Goal: Task Accomplishment & Management: Manage account settings

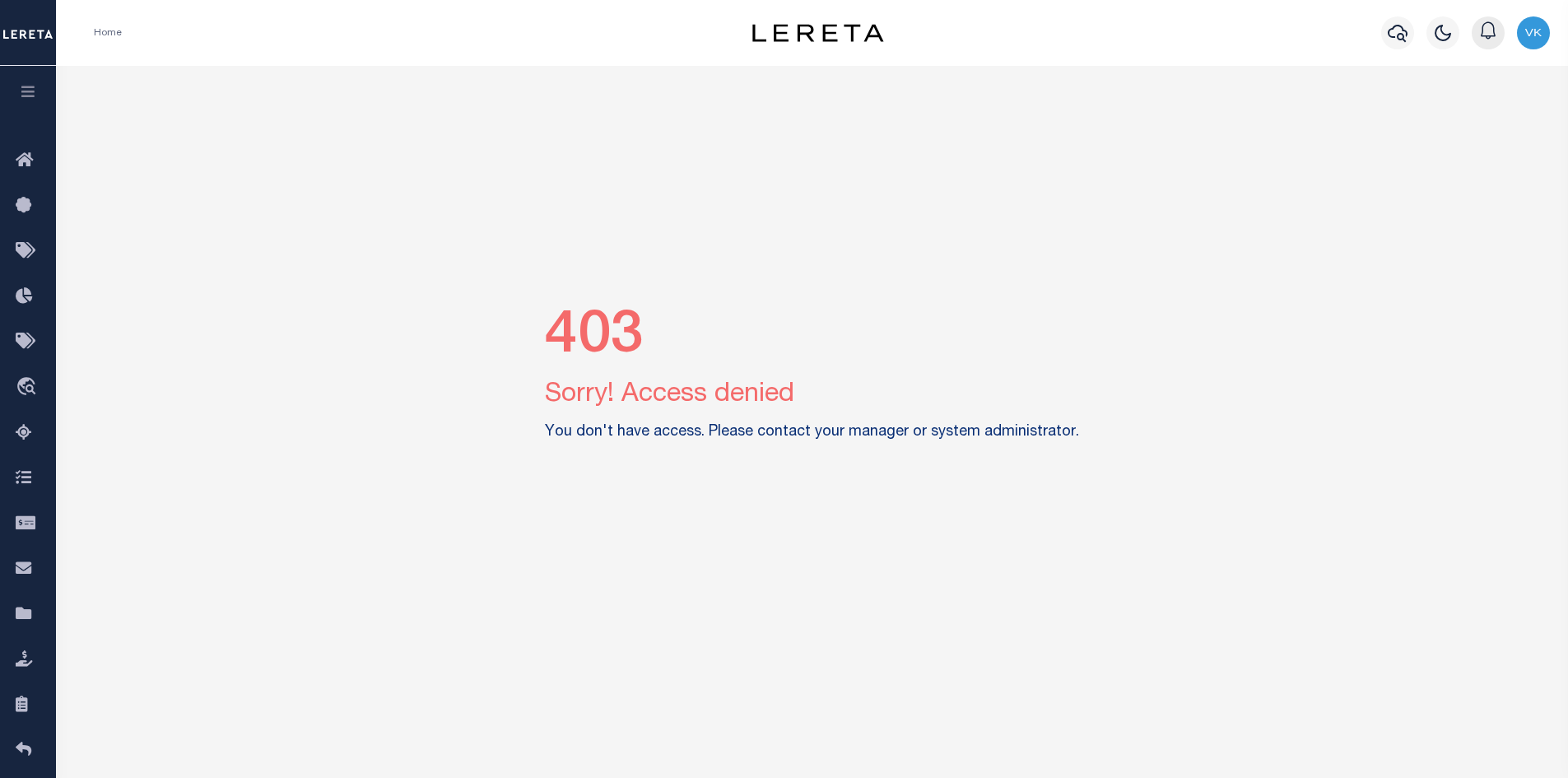
click at [1494, 32] on icon "button" at bounding box center [1488, 30] width 15 height 17
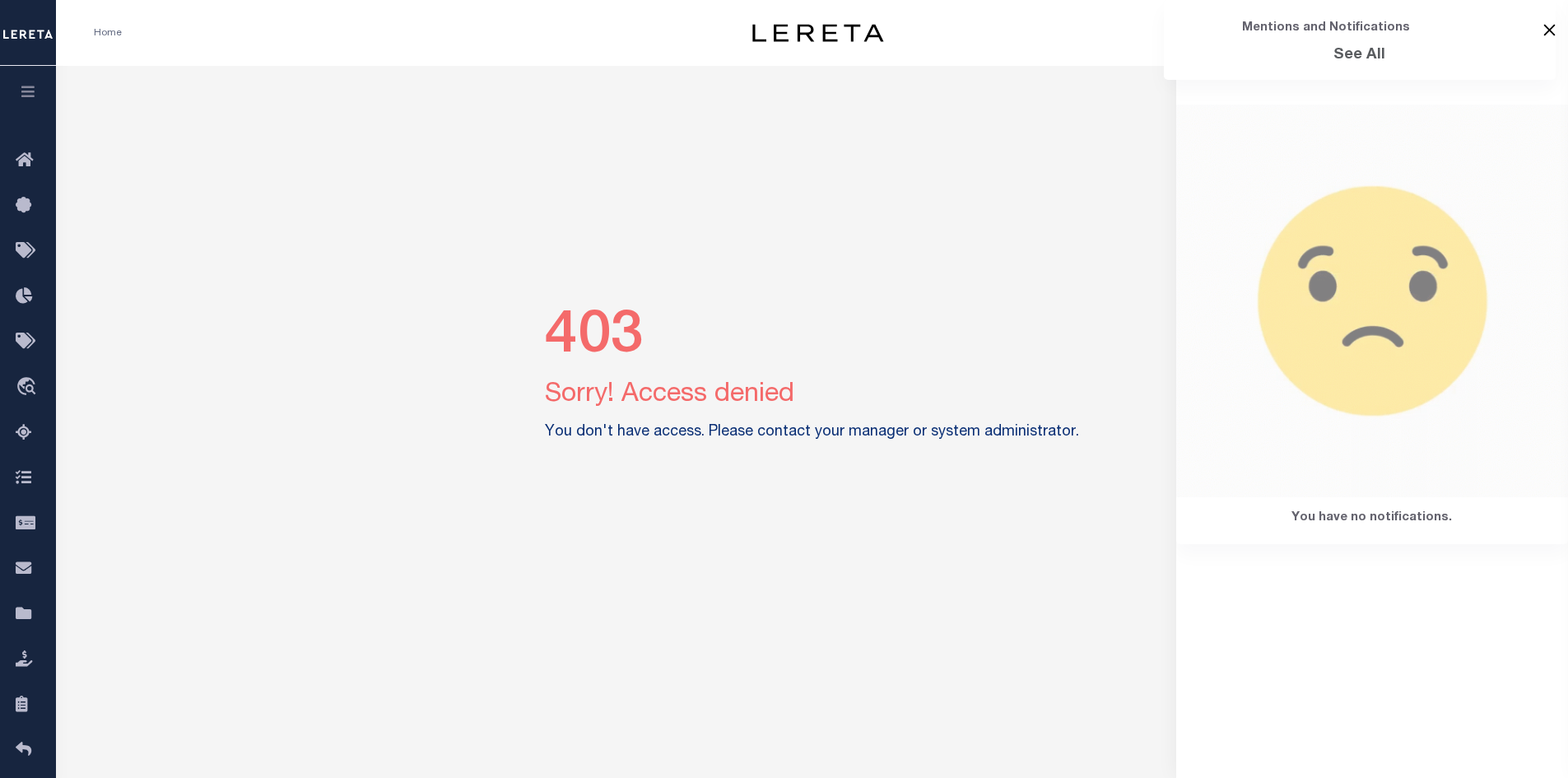
click at [1553, 32] on button "Close" at bounding box center [1549, 30] width 12 height 12
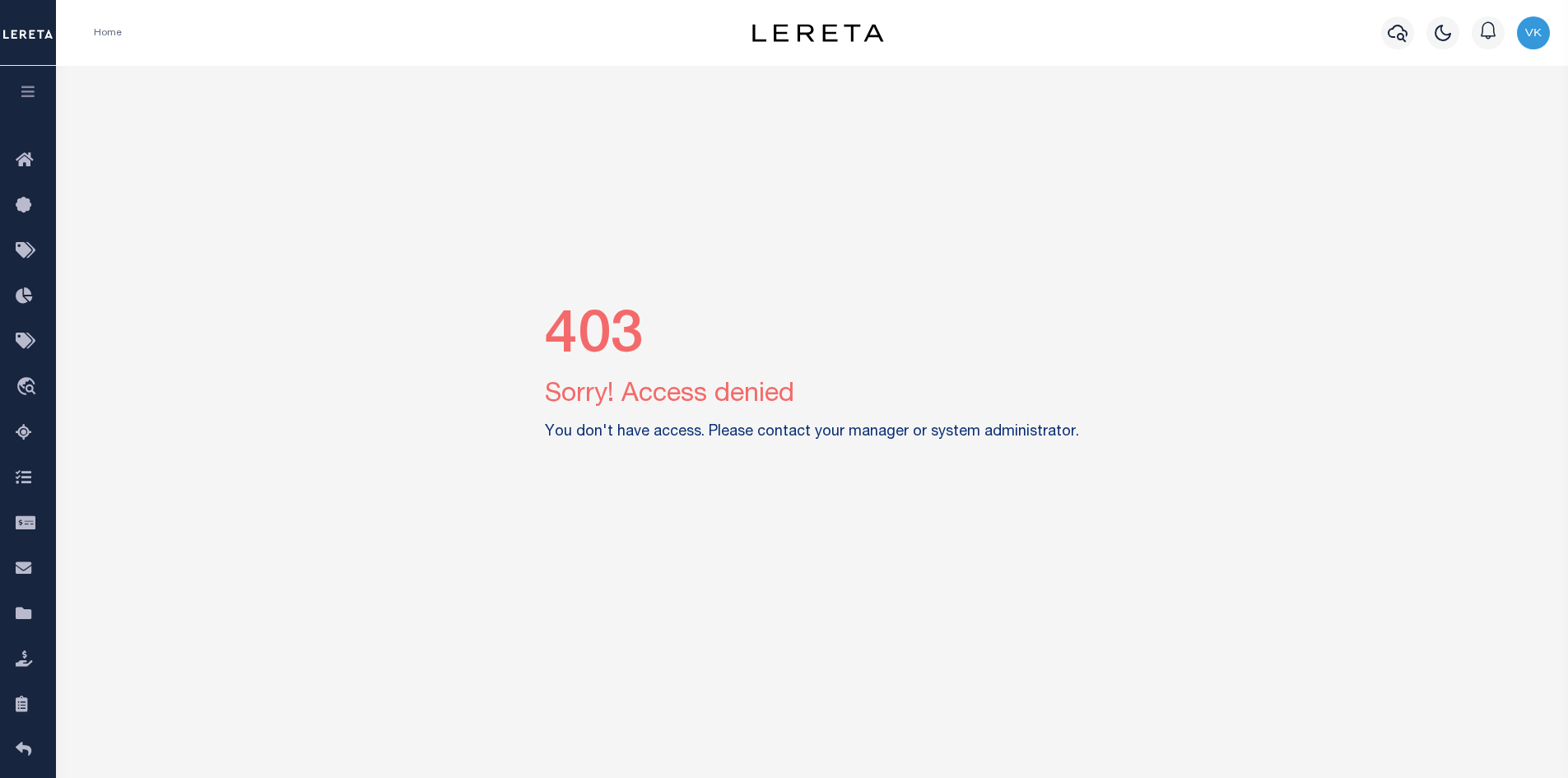
click at [1539, 34] on img "button" at bounding box center [1533, 33] width 33 height 33
click at [1480, 111] on span "Sign out" at bounding box center [1468, 117] width 47 height 12
click at [1547, 32] on img "button" at bounding box center [1533, 33] width 33 height 33
click at [1447, 132] on div "Profile Sign out" at bounding box center [1490, 96] width 132 height 70
click at [1538, 35] on img "button" at bounding box center [1533, 33] width 33 height 33
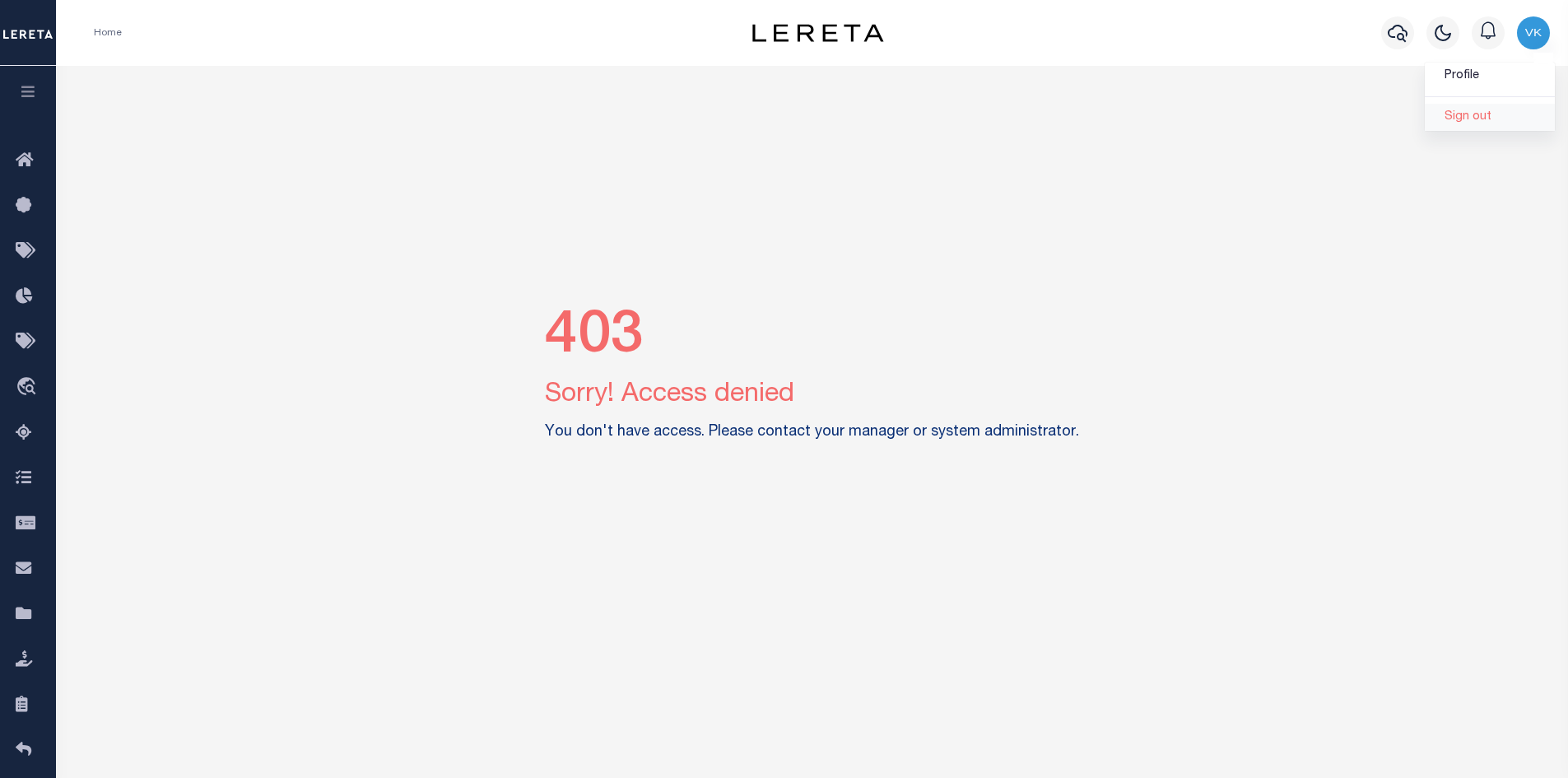
click at [1466, 116] on span "Sign out" at bounding box center [1468, 117] width 47 height 12
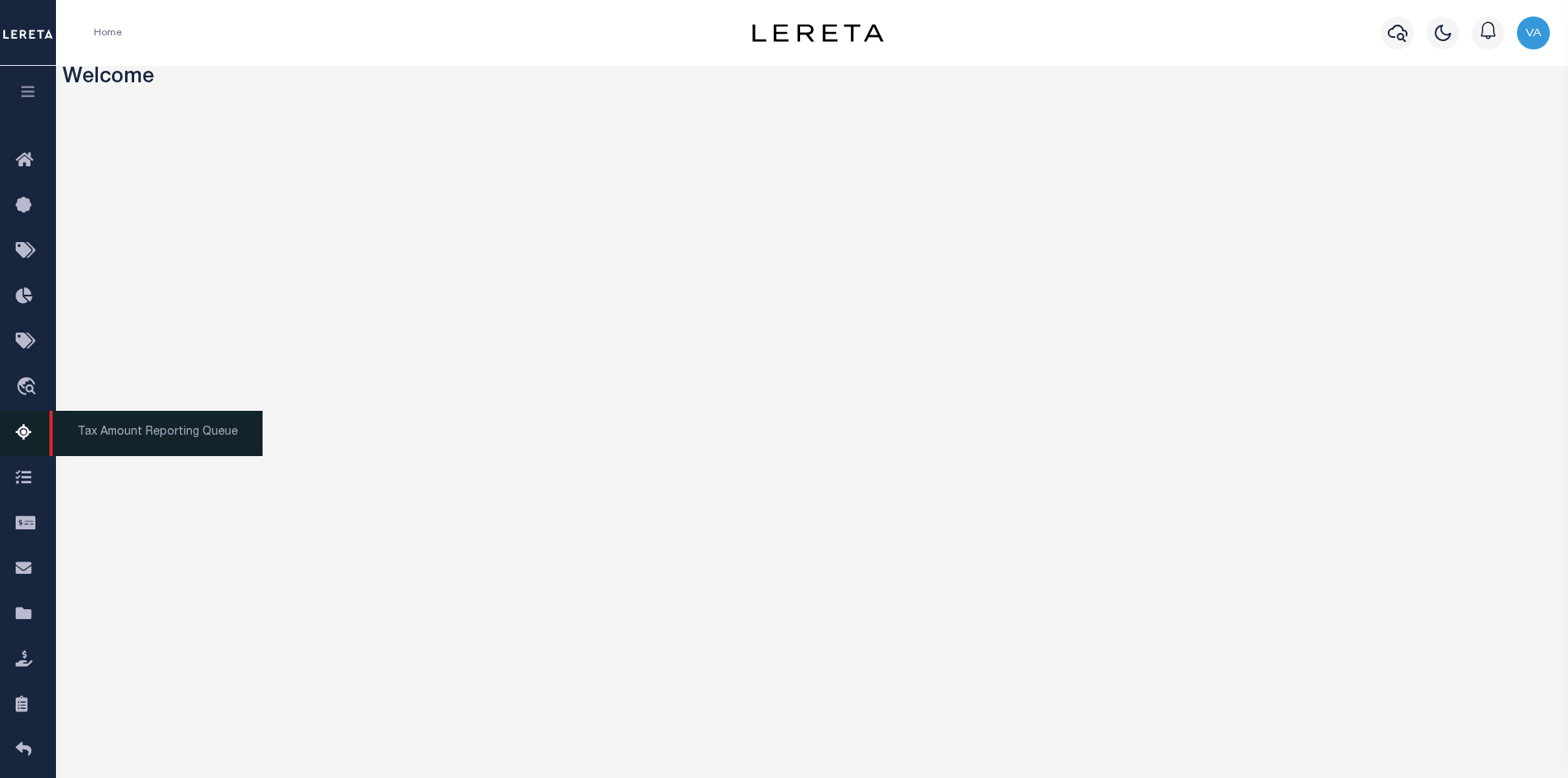
click at [23, 436] on icon at bounding box center [29, 433] width 27 height 21
